Goal: Communication & Community: Share content

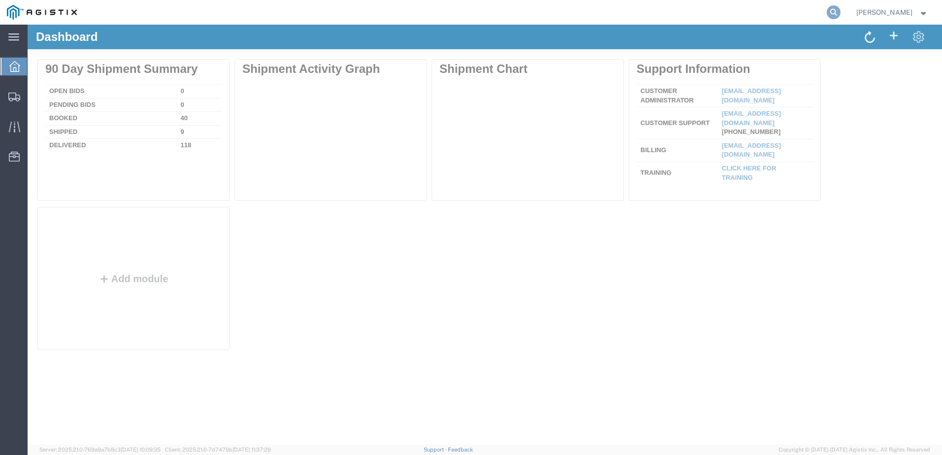
click at [840, 11] on icon at bounding box center [833, 12] width 14 height 14
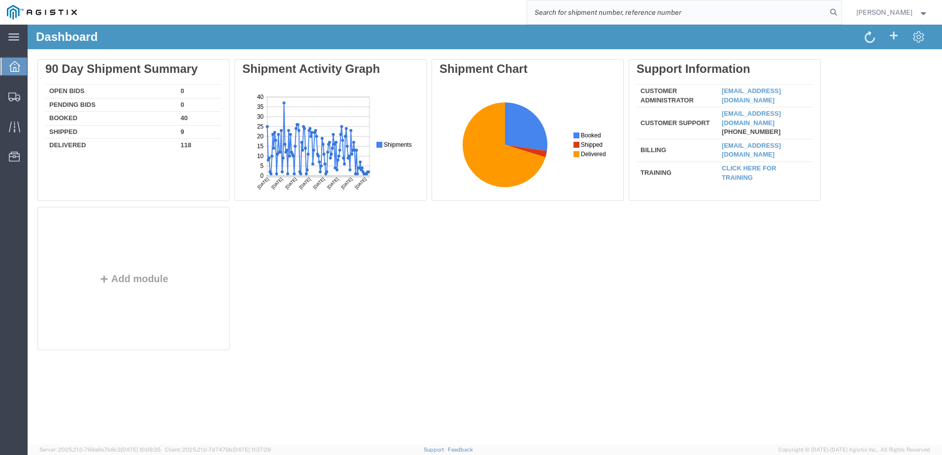
click at [661, 9] on input "search" at bounding box center [676, 12] width 299 height 24
paste input "57123511"
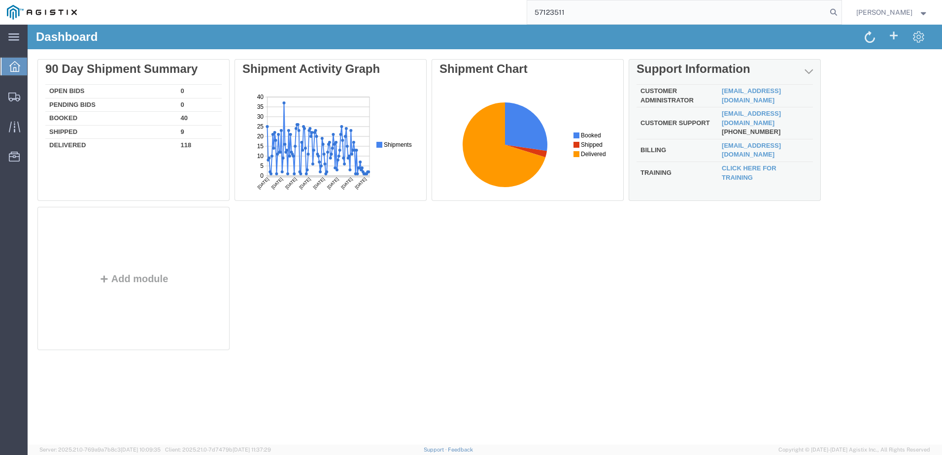
type input "57123511"
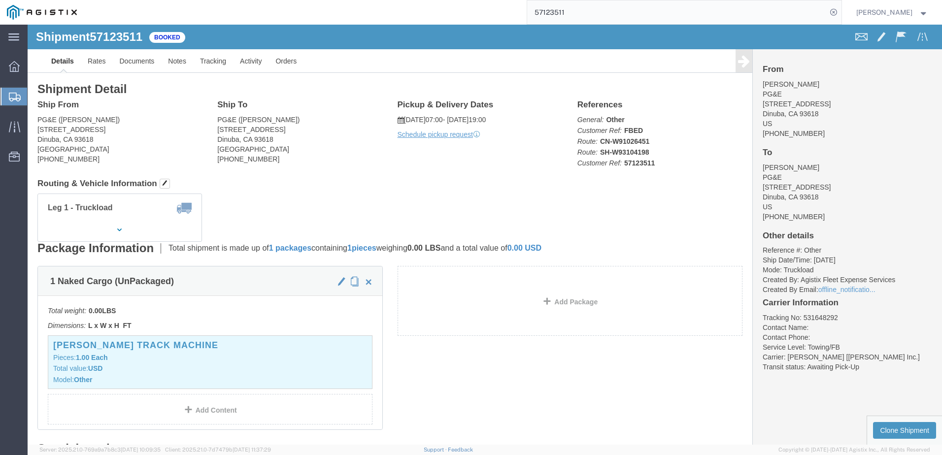
click span
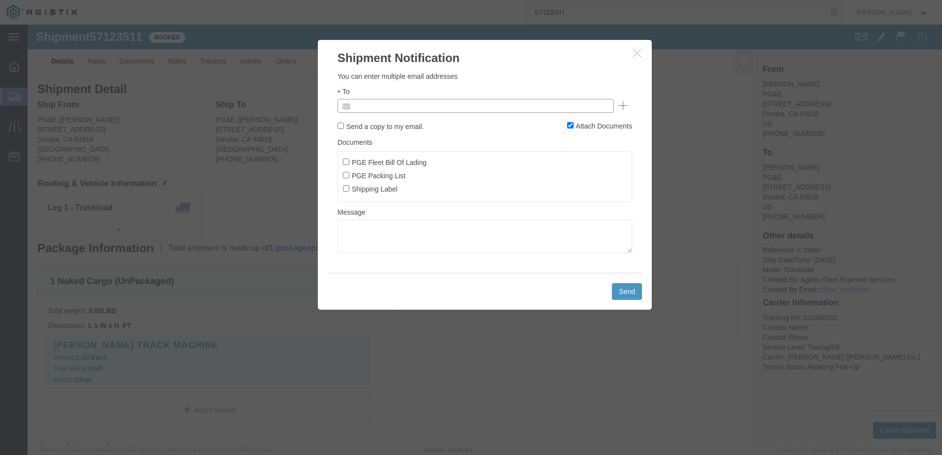
click input "text"
type input "[EMAIL_ADDRESS][DOMAIN_NAME]"
click input "PGE Fleet Bill Of Lading"
checkbox input "true"
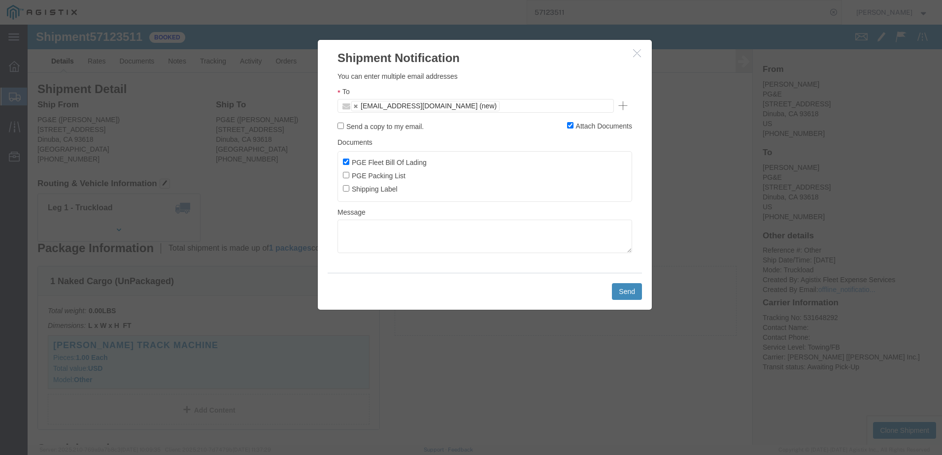
click button "Send"
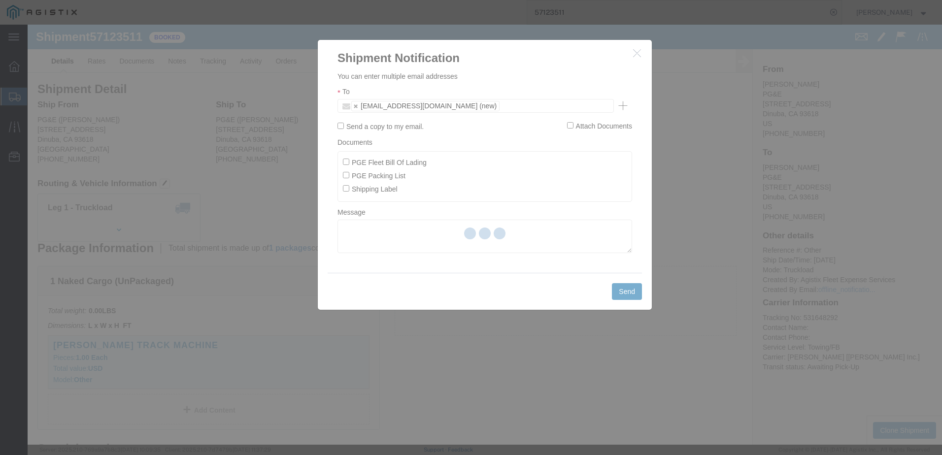
checkbox input "false"
